Goal: Task Accomplishment & Management: Manage account settings

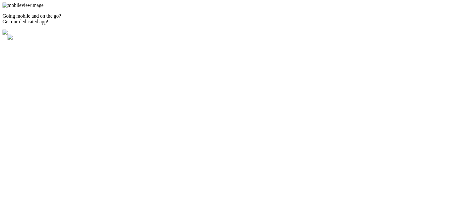
type input "402"
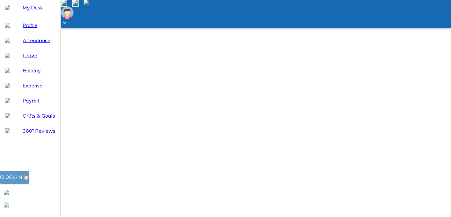
click at [29, 183] on button "Clock-in ⏰" at bounding box center [14, 177] width 29 height 13
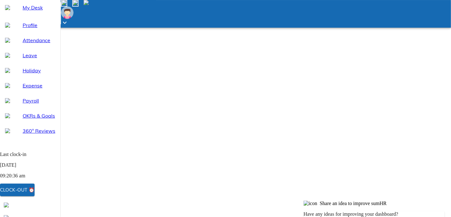
scroll to position [63, 0]
click at [30, 44] on span "Attendance" at bounding box center [39, 40] width 33 height 8
select select "9"
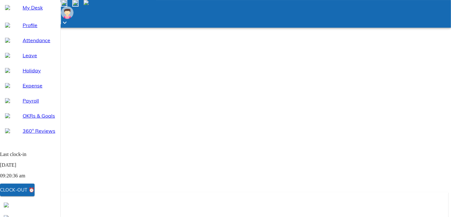
type input "2025-09-23"
type input "23"
type input "9"
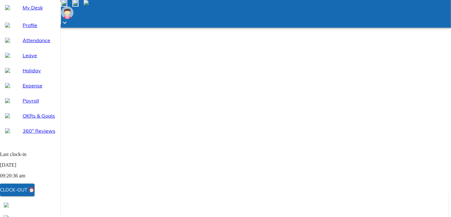
type input "2025"
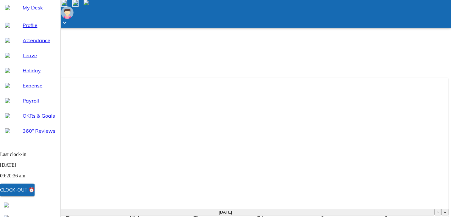
scroll to position [188, 0]
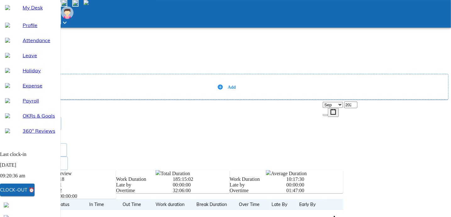
scroll to position [126, 0]
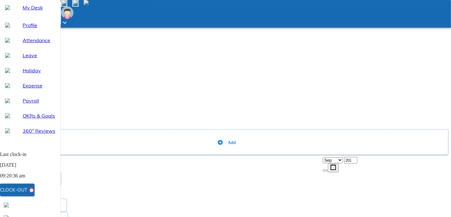
click at [319, 123] on div "Bulk Regularize Add Send request" at bounding box center [226, 145] width 446 height 44
click at [8, 123] on span at bounding box center [5, 125] width 5 height 5
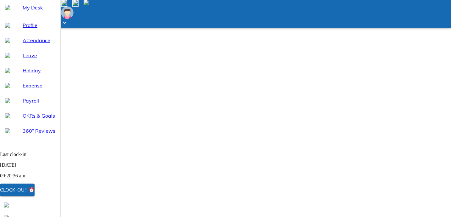
scroll to position [0, 0]
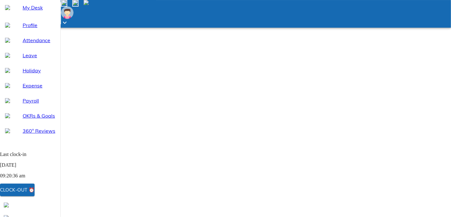
click at [78, 5] on img at bounding box center [75, 2] width 5 height 5
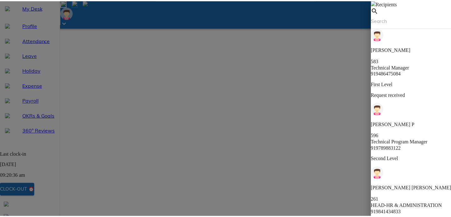
scroll to position [68, 0]
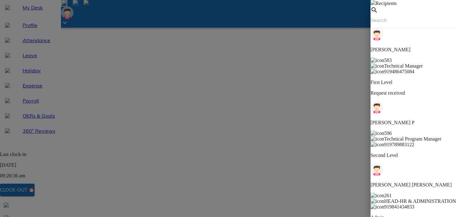
click at [370, 5] on img at bounding box center [372, 2] width 5 height 5
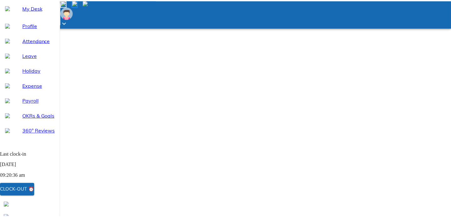
scroll to position [0, 0]
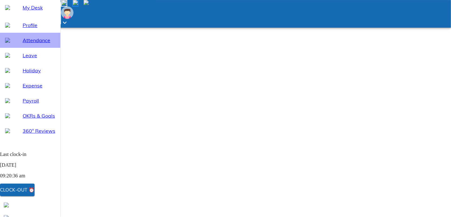
click at [45, 44] on span "Attendance" at bounding box center [39, 40] width 33 height 8
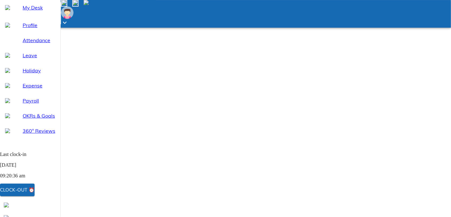
select select "9"
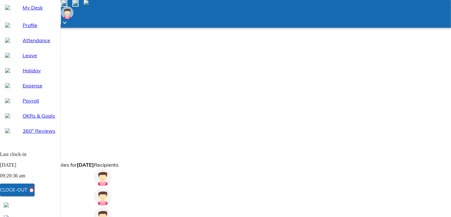
click at [8, 155] on span at bounding box center [5, 157] width 5 height 5
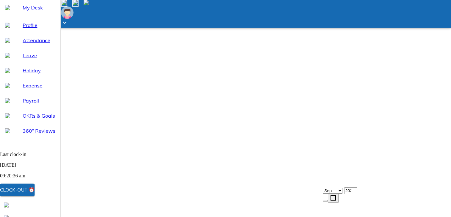
scroll to position [0, 0]
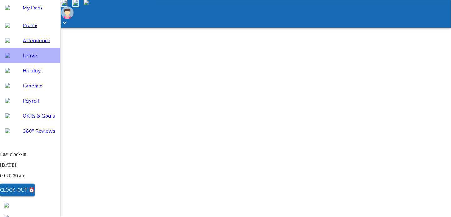
click at [27, 59] on span "Leave" at bounding box center [39, 56] width 33 height 8
select select "9"
click at [27, 63] on div "Leave" at bounding box center [30, 55] width 60 height 15
click at [30, 44] on span "Attendance" at bounding box center [39, 40] width 33 height 8
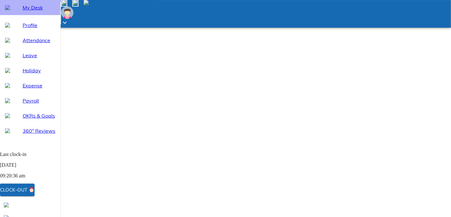
click at [41, 11] on span "My Desk" at bounding box center [39, 8] width 33 height 8
click at [68, 19] on icon at bounding box center [65, 23] width 8 height 8
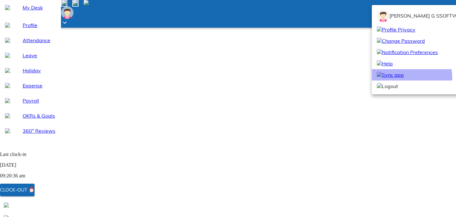
click at [397, 79] on span "Sync app" at bounding box center [390, 75] width 27 height 8
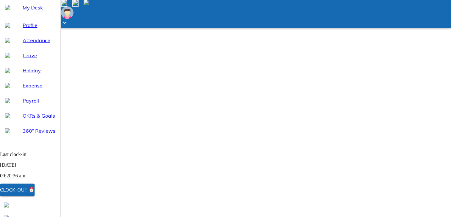
click at [68, 19] on icon at bounding box center [65, 23] width 8 height 8
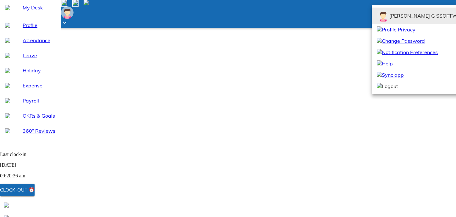
click at [395, 90] on span "Logout" at bounding box center [387, 86] width 21 height 8
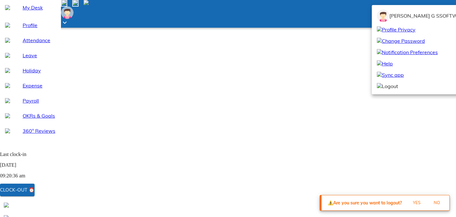
click at [414, 204] on span "Yes" at bounding box center [416, 202] width 17 height 7
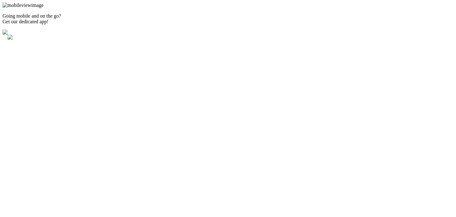
type input "402"
